Goal: Navigation & Orientation: Find specific page/section

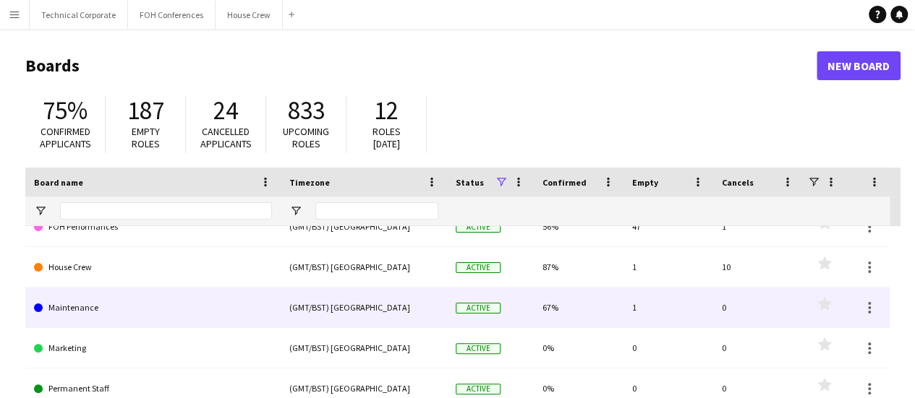
scroll to position [90, 0]
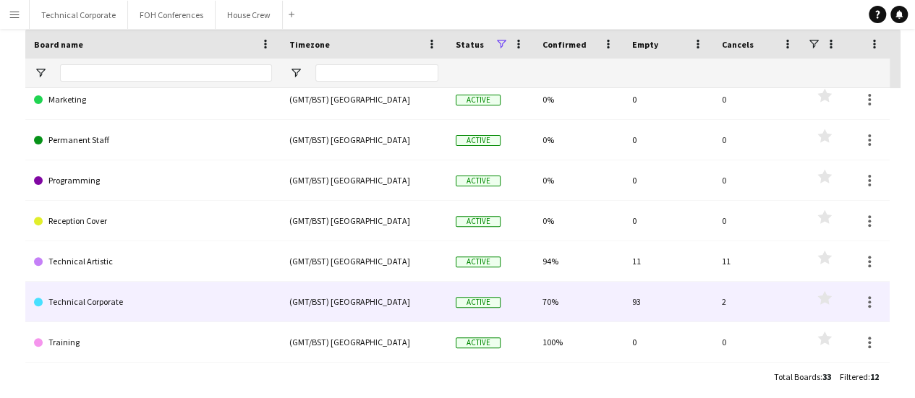
click at [73, 300] on link "Technical Corporate" at bounding box center [153, 302] width 238 height 40
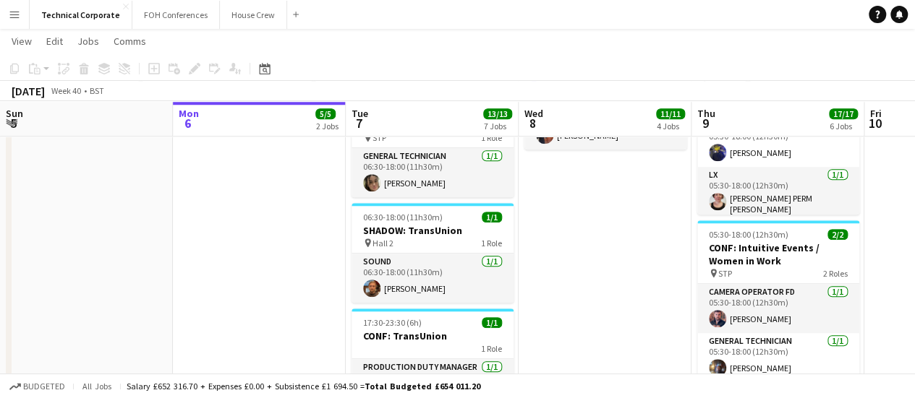
scroll to position [616, 0]
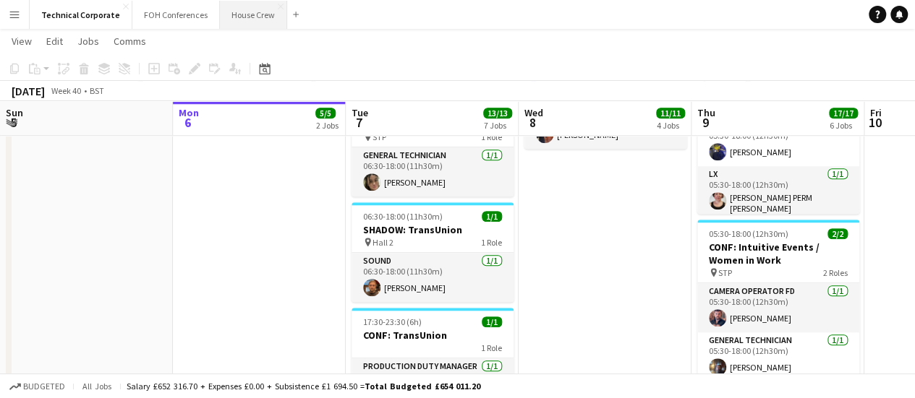
click at [239, 21] on button "House Crew Close" at bounding box center [253, 15] width 67 height 28
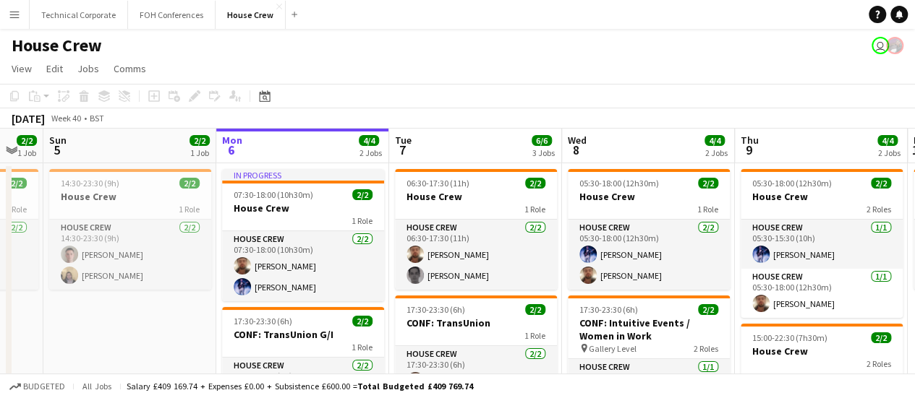
click at [29, 14] on div "Technical Corporate Close FOH Conferences Close House Crew Close Add" at bounding box center [166, 14] width 274 height 29
click at [16, 13] on app-icon "Menu" at bounding box center [15, 15] width 12 height 12
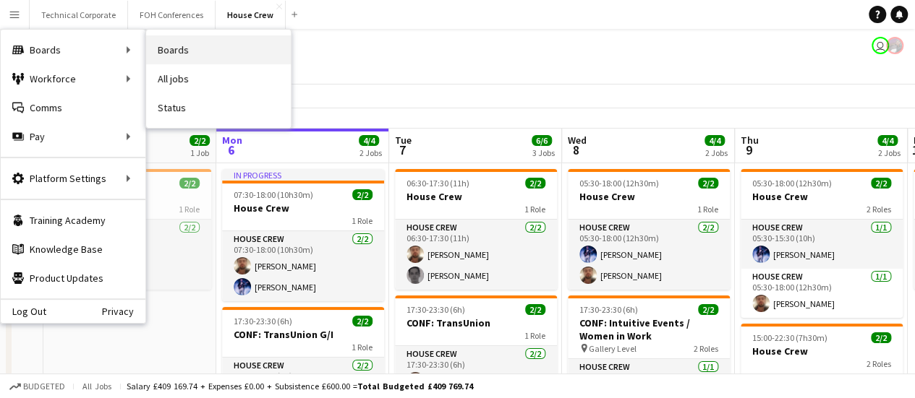
click at [155, 50] on link "Boards" at bounding box center [218, 49] width 145 height 29
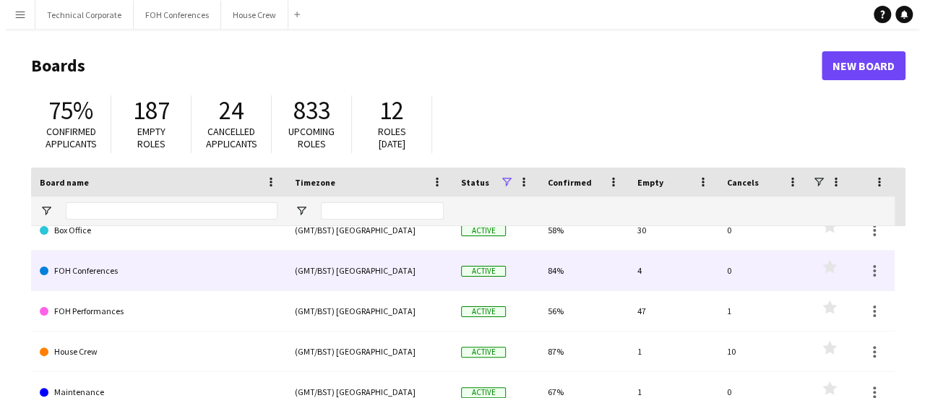
scroll to position [12, 0]
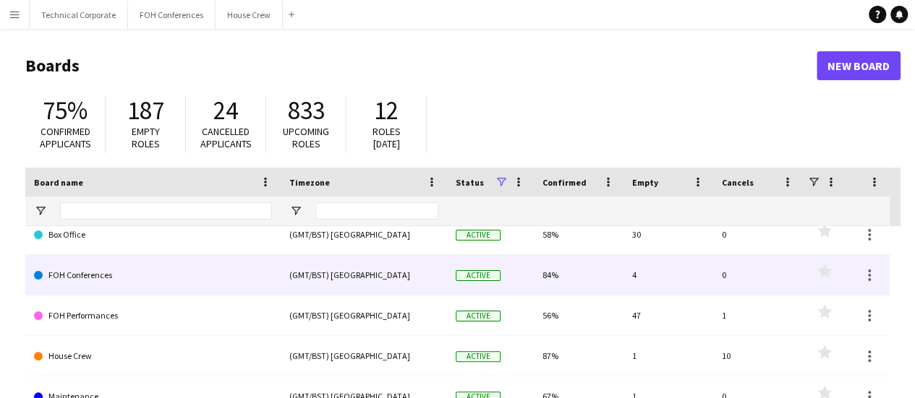
click at [77, 273] on link "FOH Conferences" at bounding box center [153, 275] width 238 height 40
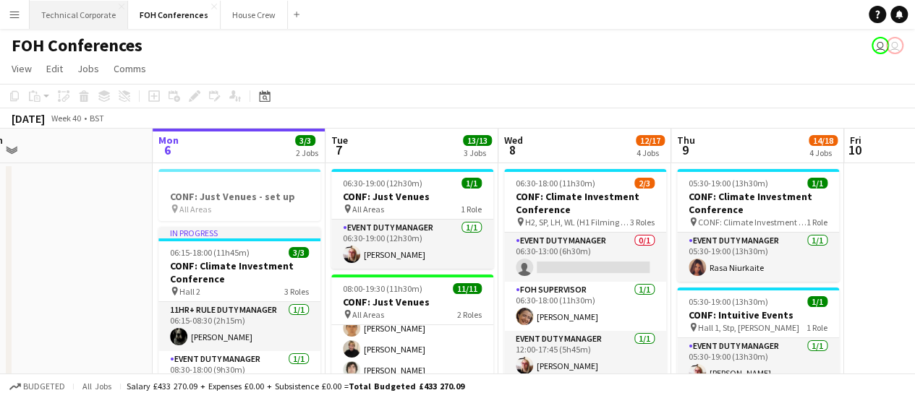
click at [85, 9] on button "Technical Corporate Close" at bounding box center [79, 15] width 98 height 28
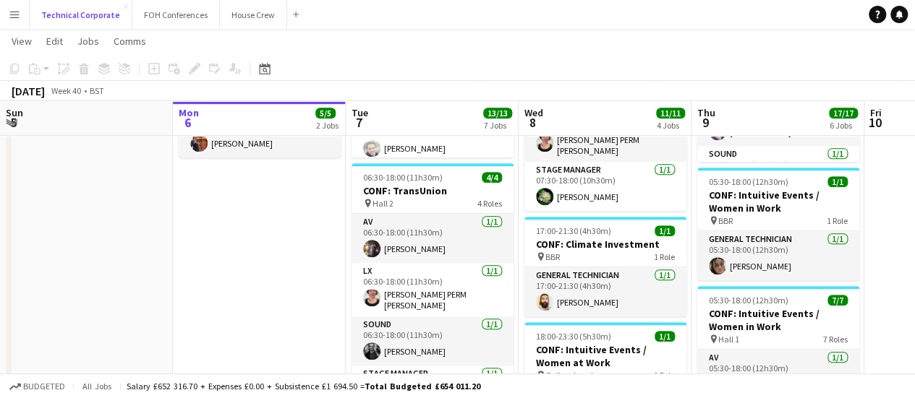
scroll to position [330, 0]
click at [231, 21] on button "House Crew Close" at bounding box center [253, 15] width 67 height 28
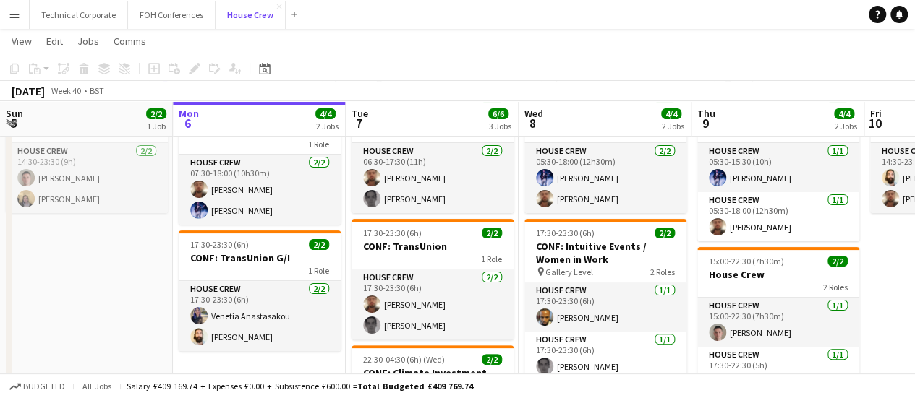
scroll to position [76, 0]
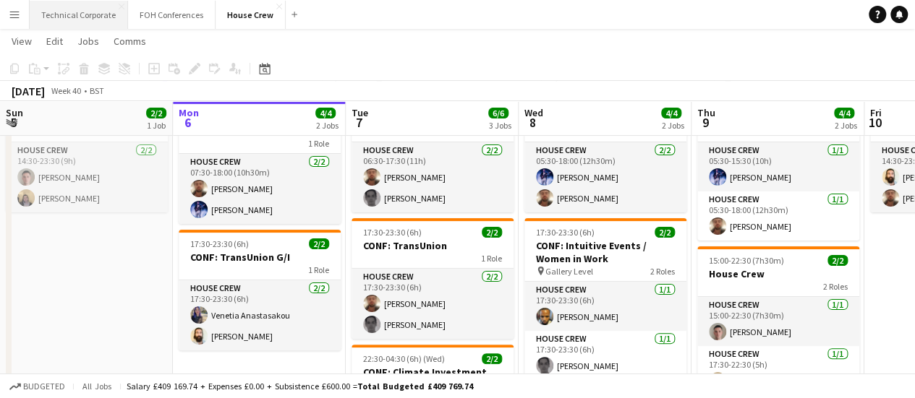
click at [93, 21] on button "Technical Corporate Close" at bounding box center [79, 15] width 98 height 28
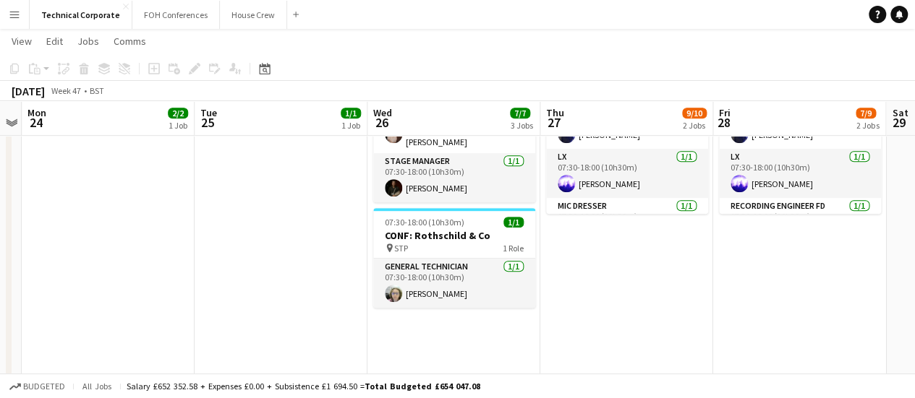
scroll to position [304, 0]
